Goal: Task Accomplishment & Management: Manage account settings

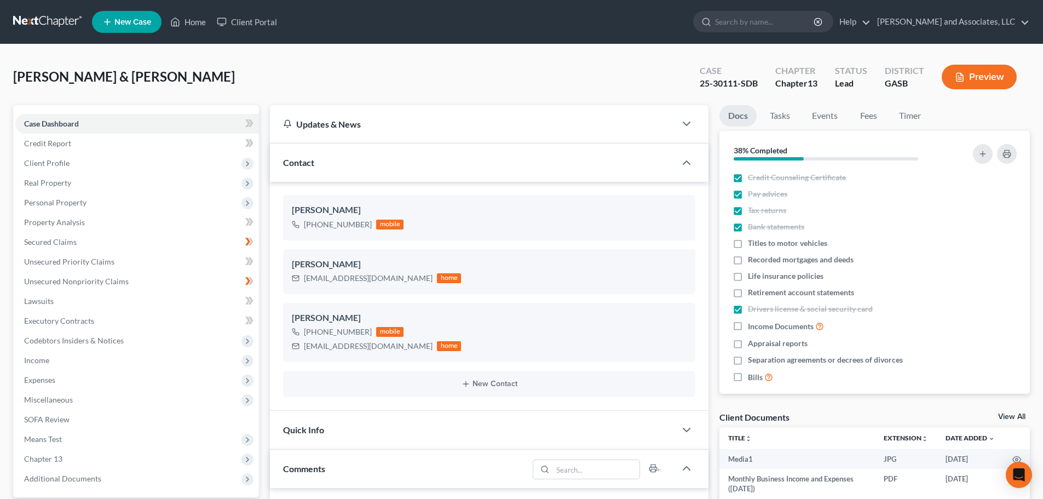
select select "0"
click at [191, 20] on link "Home" at bounding box center [188, 22] width 47 height 20
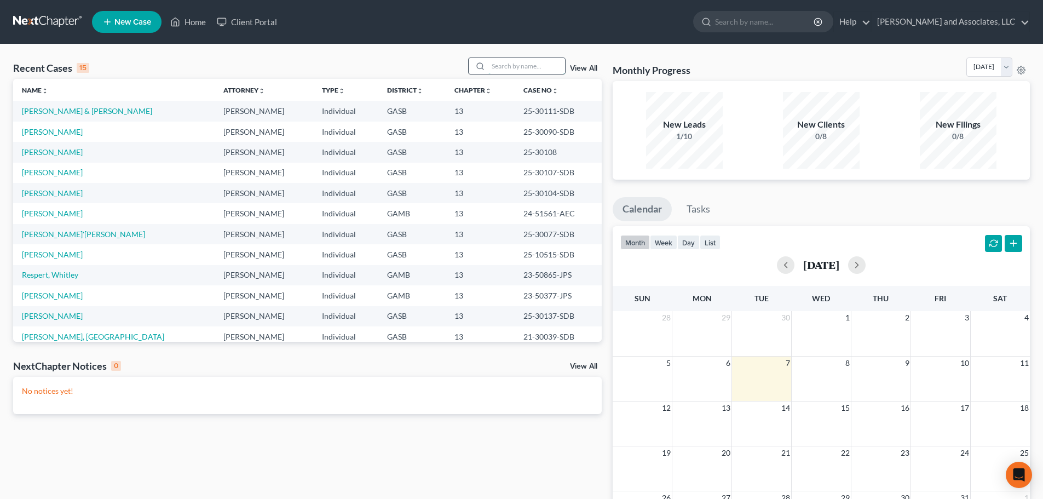
click at [515, 67] on input "search" at bounding box center [526, 66] width 77 height 16
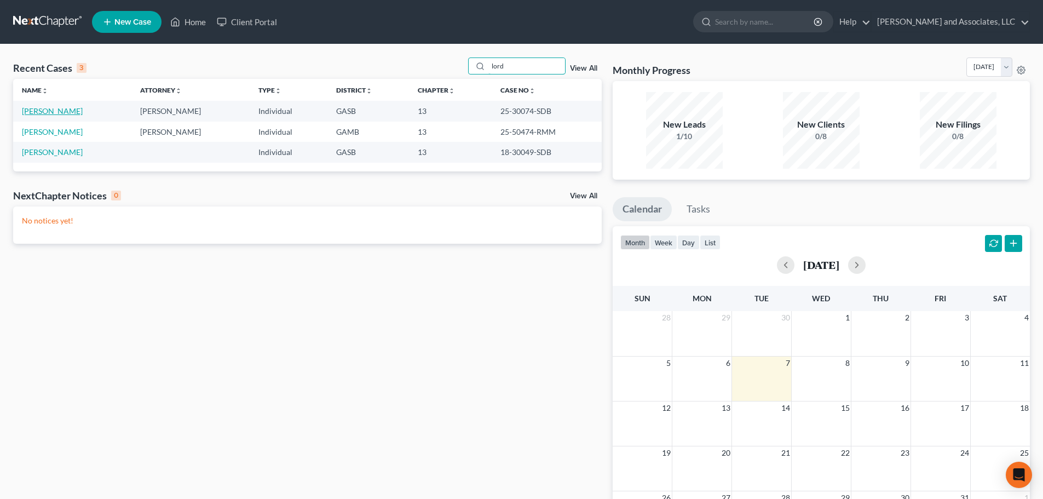
type input "lord"
click at [33, 112] on link "[PERSON_NAME]" at bounding box center [52, 110] width 61 height 9
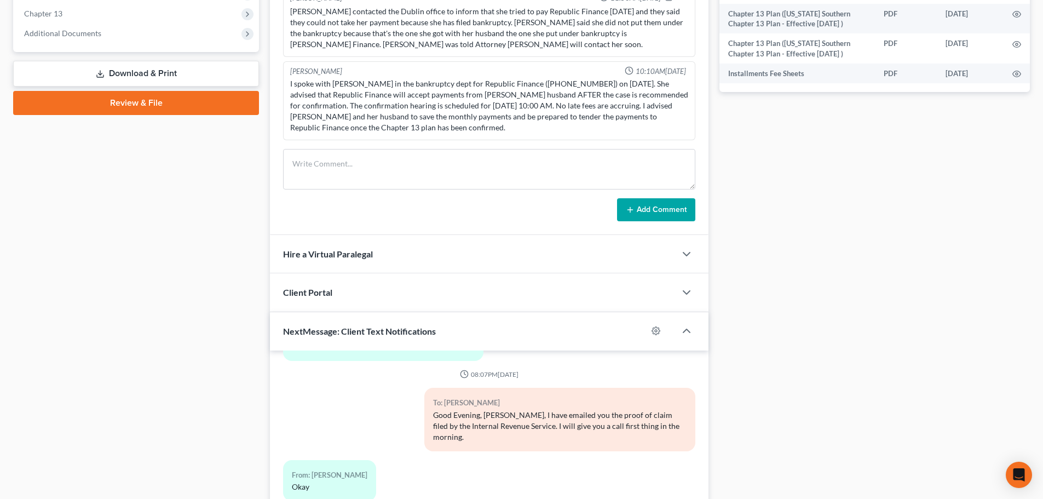
scroll to position [584, 0]
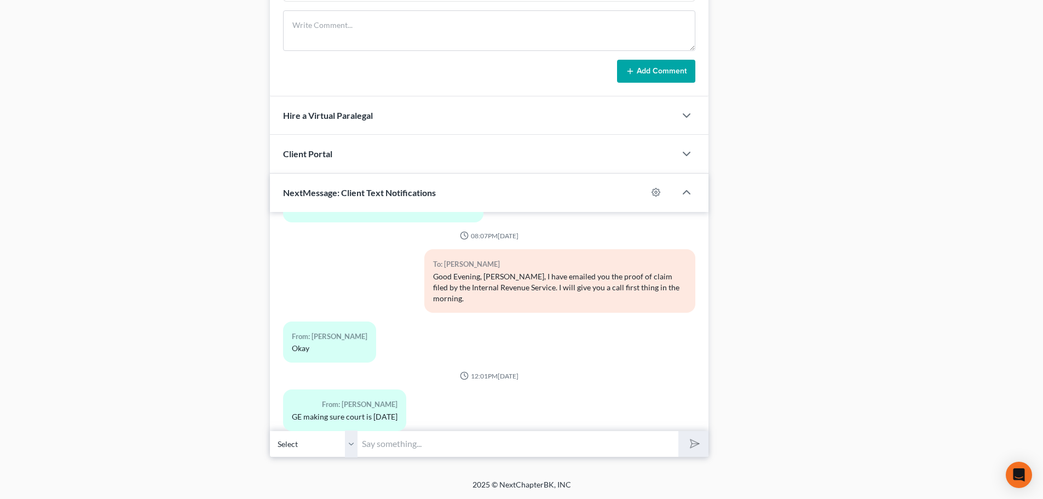
click at [399, 448] on input "text" at bounding box center [517, 443] width 321 height 27
type input "Ms. Lord court is scheduled for [DATE], [DATE] 10:00 a.m."
